Goal: Information Seeking & Learning: Learn about a topic

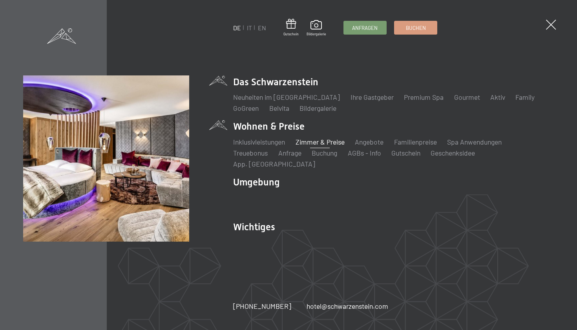
click at [328, 145] on link "Zimmer & Preise" at bounding box center [320, 141] width 49 height 9
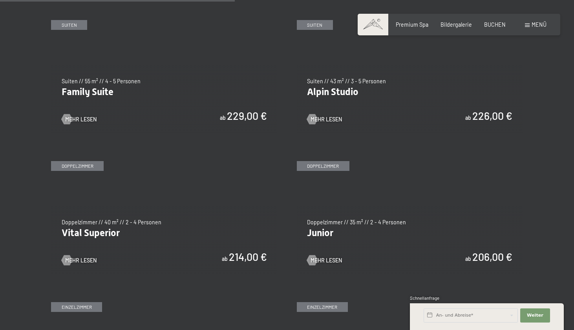
scroll to position [871, 0]
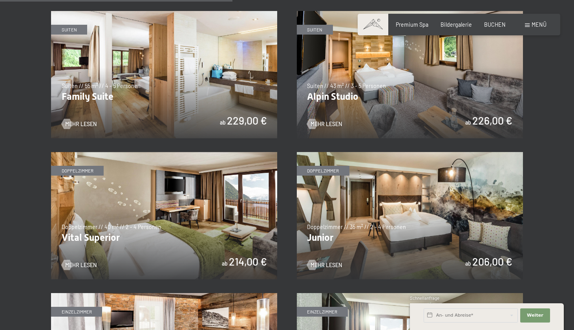
click at [402, 98] on img at bounding box center [410, 74] width 226 height 127
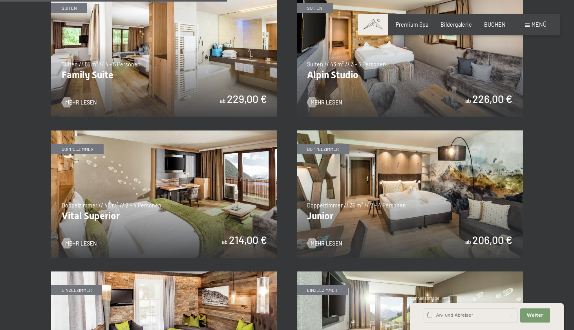
scroll to position [904, 0]
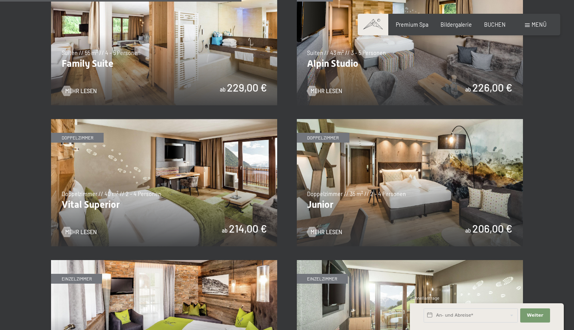
click at [245, 190] on span "Einwilligung Marketing*" at bounding box center [243, 187] width 65 height 8
click at [207, 190] on input "Einwilligung Marketing*" at bounding box center [203, 187] width 8 height 8
click at [245, 184] on span "Einwilligung Marketing*" at bounding box center [243, 187] width 65 height 8
click at [207, 184] on input "Einwilligung Marketing*" at bounding box center [203, 187] width 8 height 8
checkbox input "false"
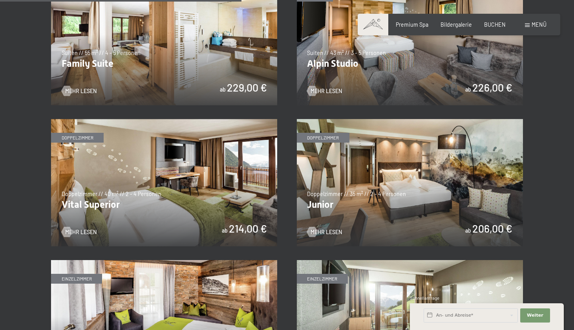
click at [128, 174] on img at bounding box center [164, 182] width 226 height 127
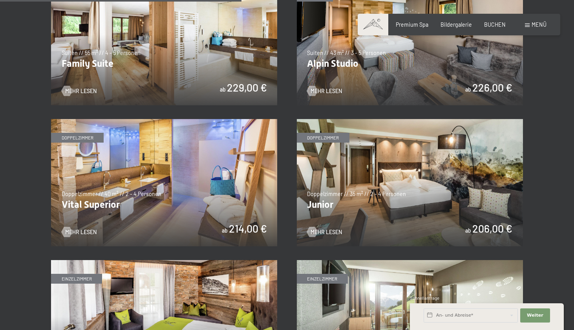
click at [97, 205] on img at bounding box center [164, 182] width 226 height 127
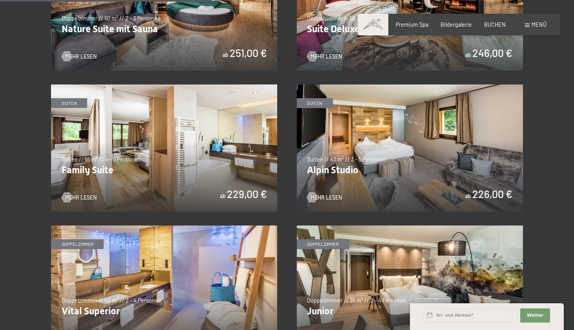
scroll to position [818, 0]
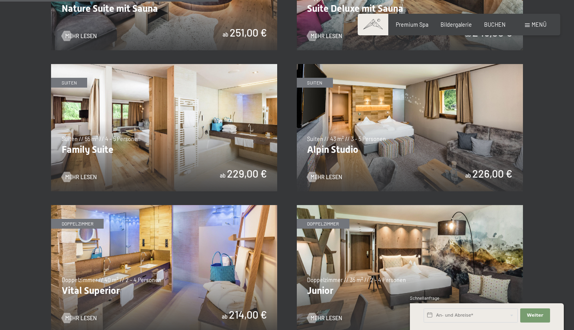
click at [378, 156] on img at bounding box center [410, 127] width 226 height 127
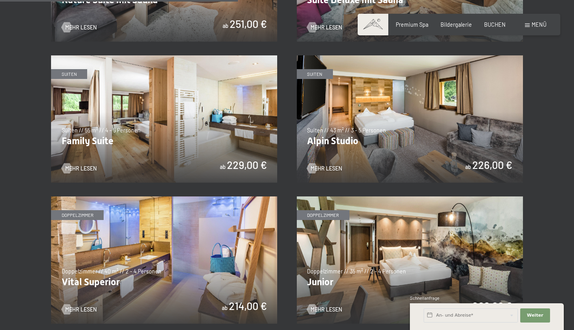
scroll to position [891, 0]
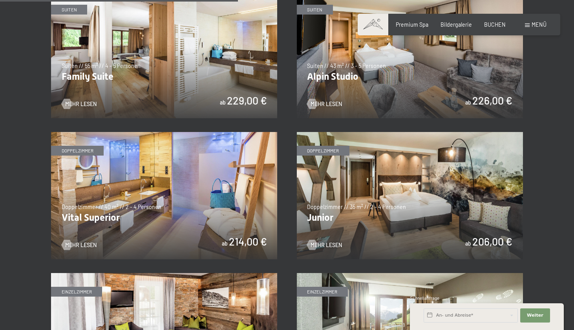
click at [391, 91] on img at bounding box center [410, 54] width 226 height 127
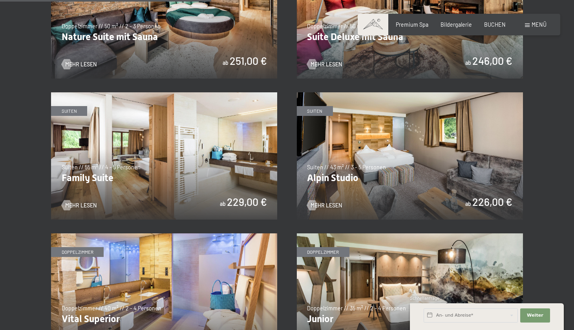
scroll to position [790, 0]
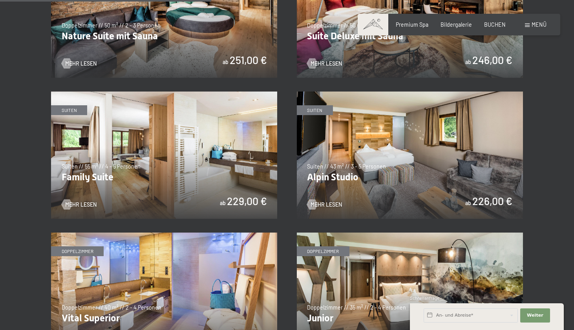
click at [189, 184] on img at bounding box center [164, 154] width 226 height 127
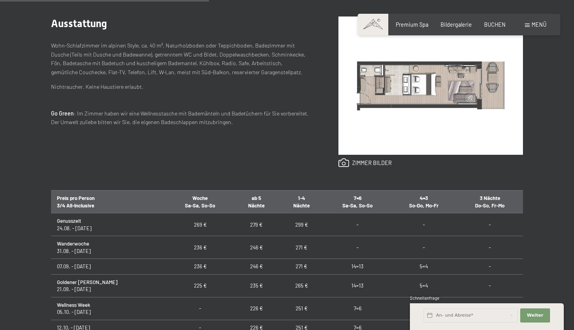
scroll to position [9, 0]
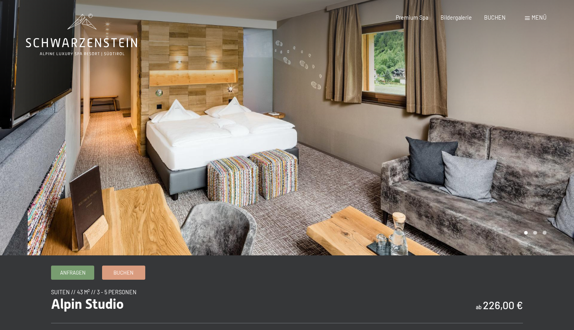
drag, startPoint x: 535, startPoint y: 232, endPoint x: 535, endPoint y: 191, distance: 41.6
click at [535, 231] on div at bounding box center [430, 127] width 287 height 255
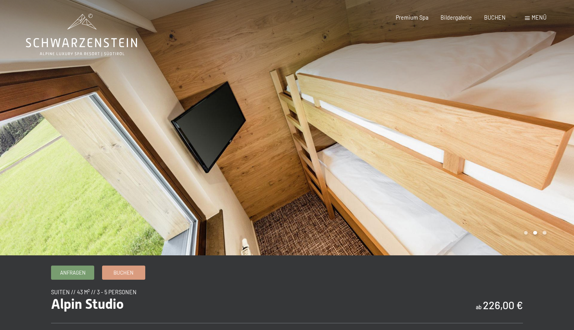
click at [535, 183] on div at bounding box center [430, 127] width 287 height 255
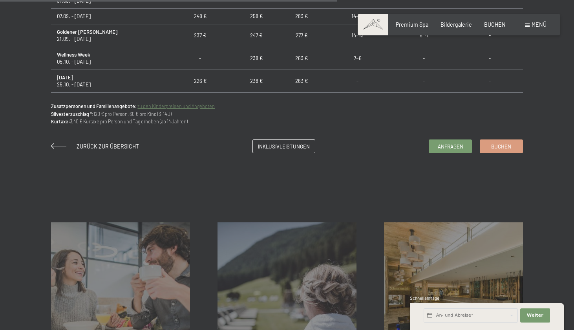
scroll to position [551, 0]
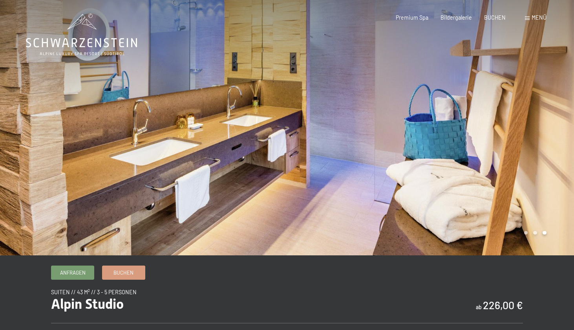
click at [122, 174] on div at bounding box center [143, 127] width 287 height 255
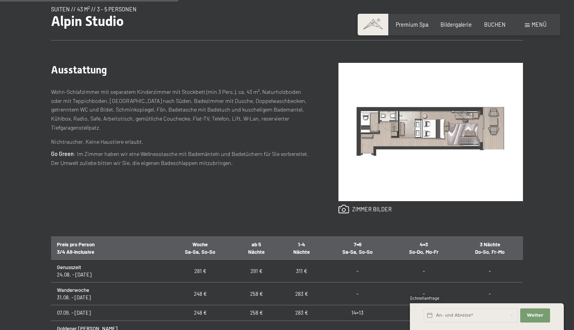
scroll to position [287, 0]
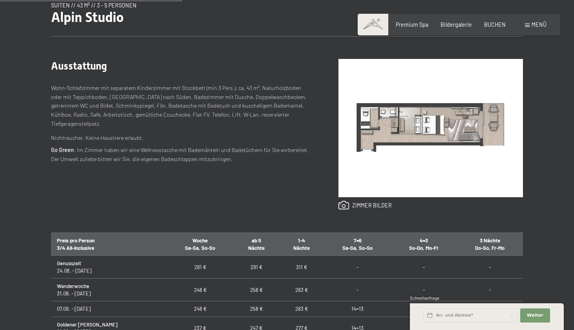
click at [386, 135] on img at bounding box center [430, 128] width 184 height 138
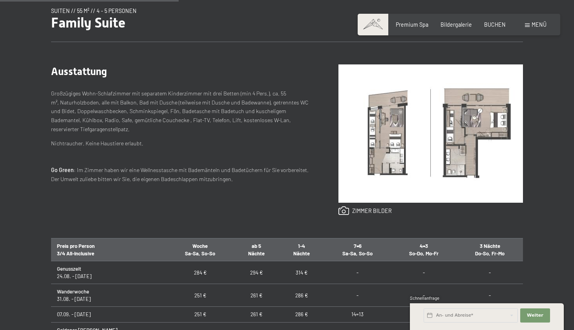
scroll to position [265, 0]
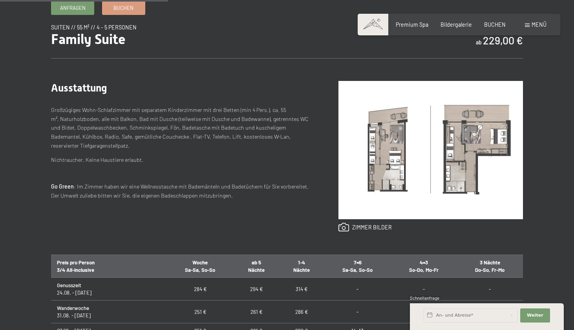
click at [402, 131] on img at bounding box center [430, 150] width 184 height 138
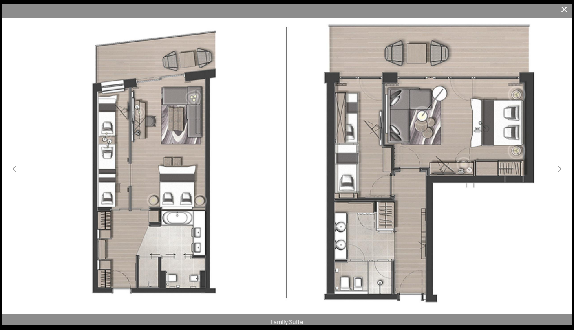
click at [564, 11] on button "Close gallery" at bounding box center [564, 9] width 20 height 18
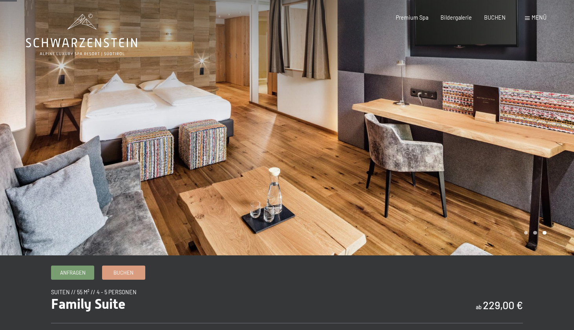
scroll to position [0, 0]
click at [417, 129] on div at bounding box center [430, 127] width 287 height 255
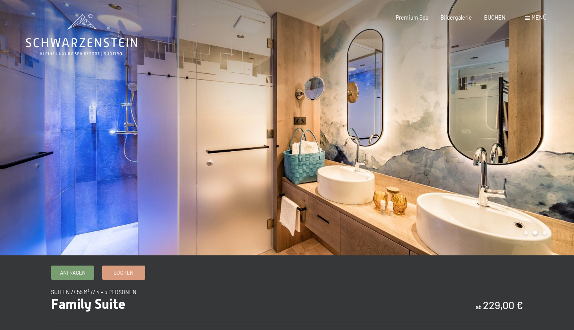
click at [518, 114] on div at bounding box center [430, 127] width 287 height 255
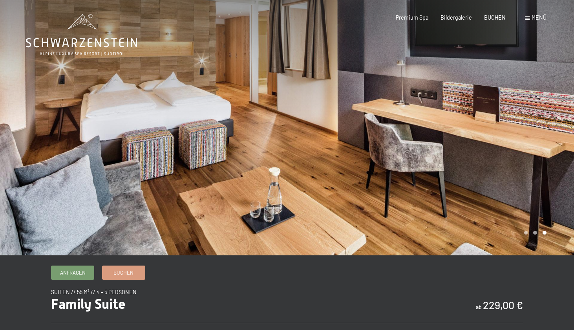
click at [522, 114] on div at bounding box center [430, 127] width 287 height 255
